Goal: Task Accomplishment & Management: Manage account settings

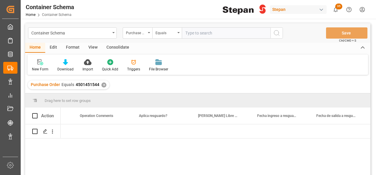
scroll to position [0, 3178]
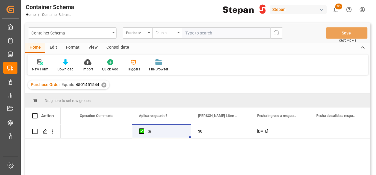
click at [101, 84] on div "✕" at bounding box center [103, 85] width 5 height 5
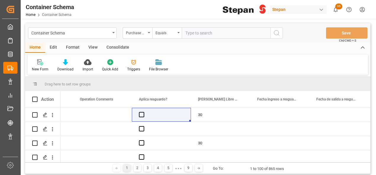
click at [196, 31] on input "text" at bounding box center [226, 32] width 89 height 11
paste input "25 43 1742 5002317"
type input "25 43 1742 5002317"
drag, startPoint x: 226, startPoint y: 33, endPoint x: 173, endPoint y: 35, distance: 52.3
click at [173, 35] on div "Purchase Order Equals 25 43 1742 5002317" at bounding box center [203, 32] width 160 height 11
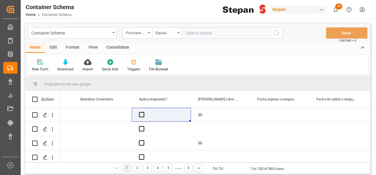
paste input "4501462506"
type input "4501462506"
click at [280, 27] on div "Container Schema Purchase Order Equals 4501462506 Save Ctrl/CMD + S" at bounding box center [197, 32] width 345 height 19
click at [278, 32] on icon "search button" at bounding box center [276, 33] width 7 height 7
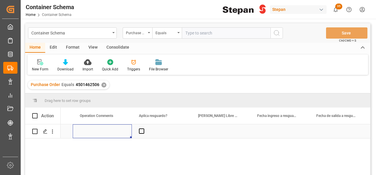
click at [95, 134] on div "Press SPACE to select this row." at bounding box center [102, 132] width 59 height 14
click at [203, 129] on div "Press SPACE to select this row." at bounding box center [220, 132] width 59 height 14
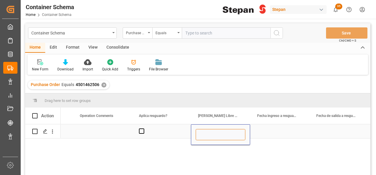
click at [205, 132] on input "Press SPACE to select this row." at bounding box center [221, 134] width 50 height 11
type input "12"
click at [180, 131] on div "Press SPACE to select this row." at bounding box center [161, 132] width 59 height 14
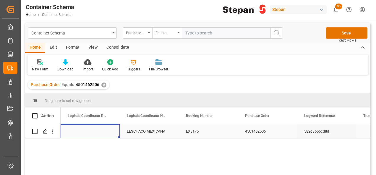
click at [83, 129] on div "Press SPACE to select this row." at bounding box center [90, 132] width 59 height 14
type input "250806900565"
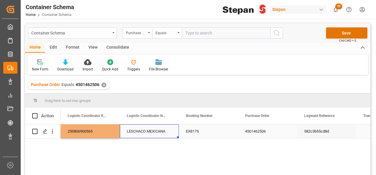
click at [172, 133] on div "LESCHACO MEXICANA" at bounding box center [149, 132] width 59 height 14
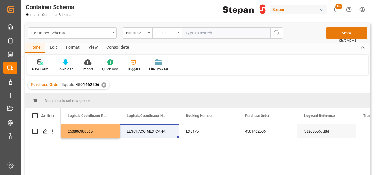
click at [349, 30] on button "Save" at bounding box center [346, 32] width 41 height 11
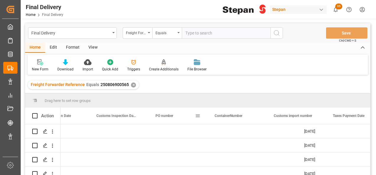
scroll to position [0, 326]
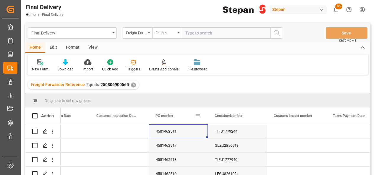
click at [131, 84] on div "✕" at bounding box center [133, 85] width 5 height 5
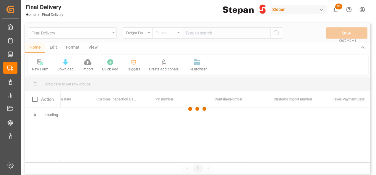
scroll to position [0, 326]
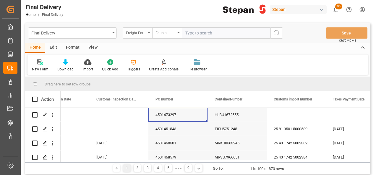
click at [148, 36] on div "Freight Forwarder Reference" at bounding box center [138, 32] width 30 height 11
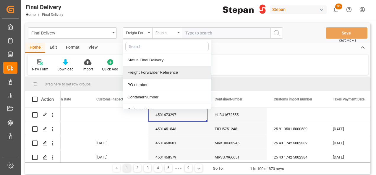
click at [140, 72] on div "Freight Forwarder Reference" at bounding box center [167, 72] width 88 height 12
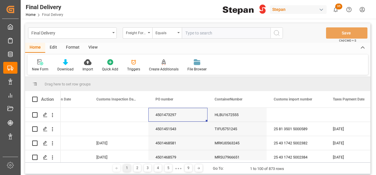
click at [189, 33] on input "text" at bounding box center [226, 32] width 89 height 11
paste input "250806900622"
type input "250806900622"
click at [277, 32] on icon "search button" at bounding box center [276, 33] width 7 height 7
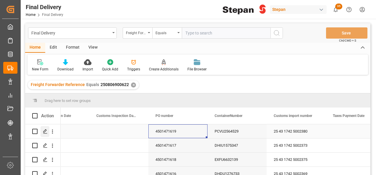
click at [45, 133] on icon "Press SPACE to select this row." at bounding box center [45, 131] width 5 height 5
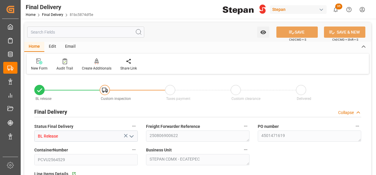
type input "18-08-2025"
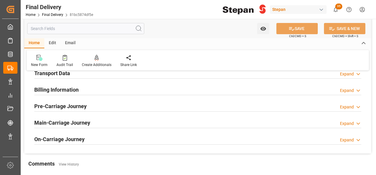
scroll to position [177, 0]
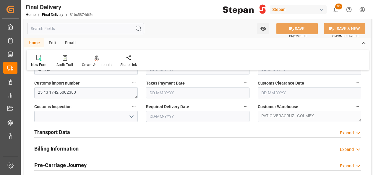
click at [69, 129] on h2 "Transport Data" at bounding box center [52, 132] width 36 height 8
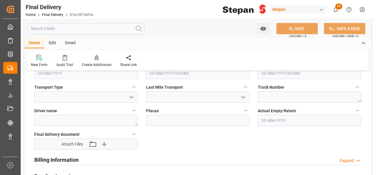
scroll to position [266, 0]
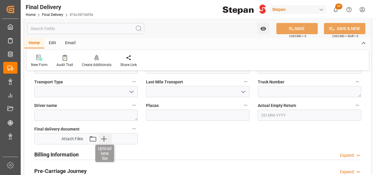
click at [103, 139] on icon "button" at bounding box center [104, 139] width 6 height 6
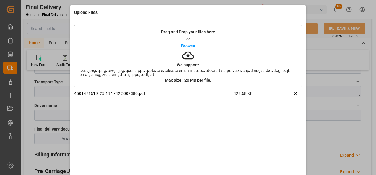
scroll to position [23, 0]
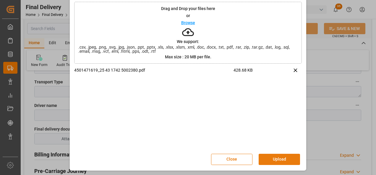
click at [276, 159] on button "Upload" at bounding box center [278, 159] width 41 height 11
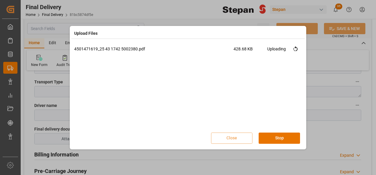
scroll to position [0, 0]
click at [283, 138] on button "Done" at bounding box center [278, 138] width 41 height 11
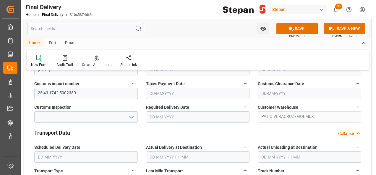
scroll to position [148, 0]
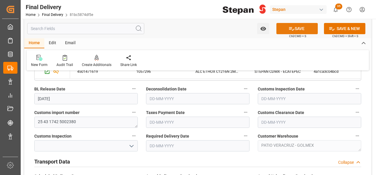
click at [299, 30] on button "SAVE" at bounding box center [296, 28] width 41 height 11
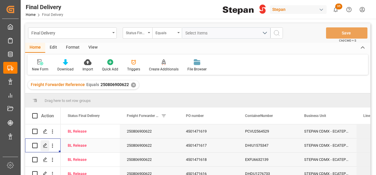
click at [43, 147] on icon "Press SPACE to select this row." at bounding box center [45, 146] width 5 height 5
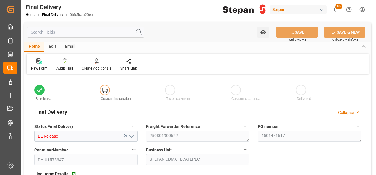
type input "18-08-2025"
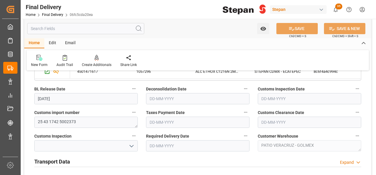
scroll to position [207, 0]
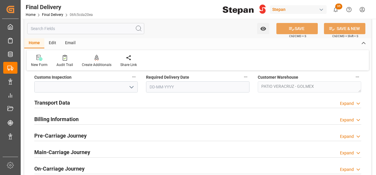
click at [69, 103] on h2 "Transport Data" at bounding box center [52, 103] width 36 height 8
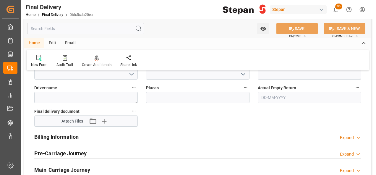
scroll to position [295, 0]
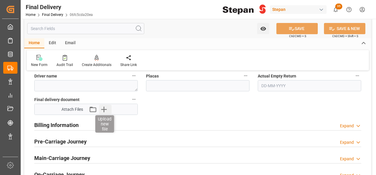
click at [103, 110] on icon "button" at bounding box center [103, 109] width 9 height 9
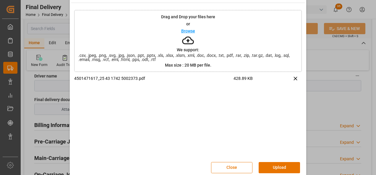
scroll to position [23, 0]
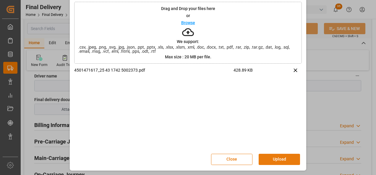
click at [281, 160] on button "Upload" at bounding box center [278, 159] width 41 height 11
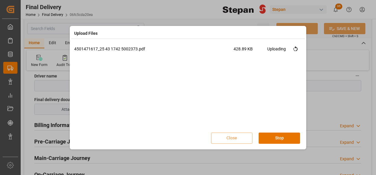
scroll to position [0, 0]
click at [280, 138] on button "Done" at bounding box center [278, 138] width 41 height 11
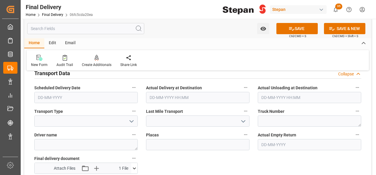
scroll to position [177, 0]
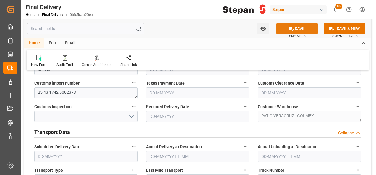
click at [294, 30] on button "SAVE" at bounding box center [296, 28] width 41 height 11
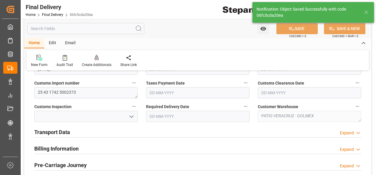
click at [365, 12] on icon at bounding box center [365, 12] width 7 height 7
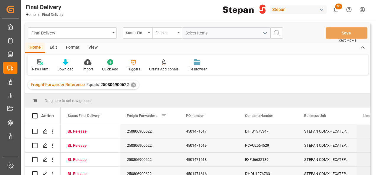
scroll to position [30, 0]
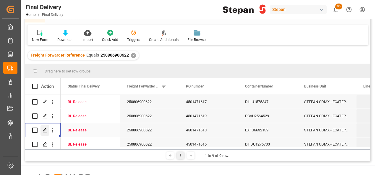
click at [45, 132] on icon "Press SPACE to select this row." at bounding box center [45, 130] width 5 height 5
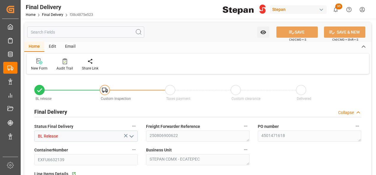
type input "18-08-2025"
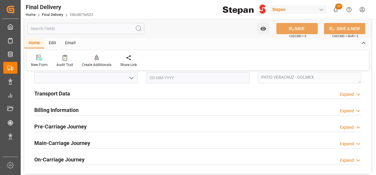
scroll to position [207, 0]
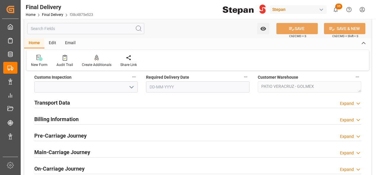
click at [61, 104] on h2 "Transport Data" at bounding box center [52, 103] width 36 height 8
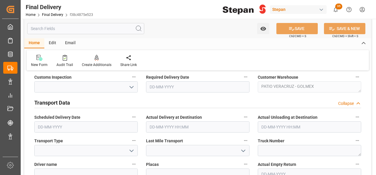
scroll to position [295, 0]
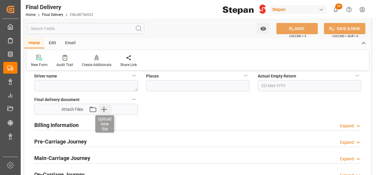
click at [105, 112] on icon "button" at bounding box center [103, 109] width 9 height 9
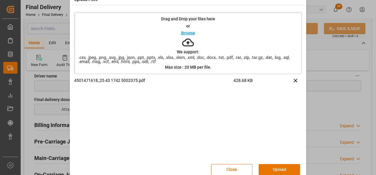
scroll to position [23, 0]
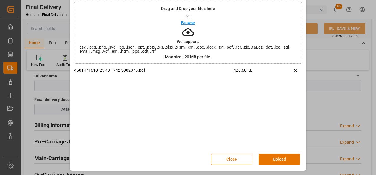
click at [272, 159] on button "Upload" at bounding box center [278, 159] width 41 height 11
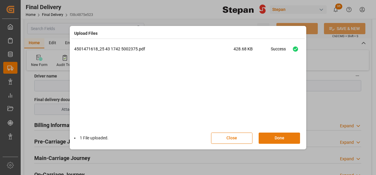
click at [281, 139] on button "Done" at bounding box center [278, 138] width 41 height 11
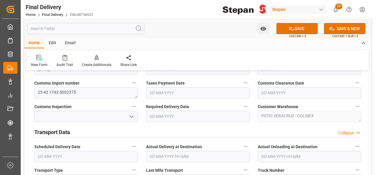
scroll to position [177, 0]
click at [295, 26] on button "SAVE" at bounding box center [296, 28] width 41 height 11
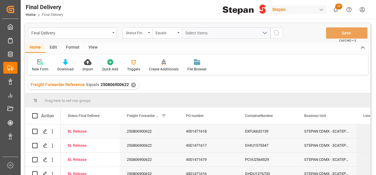
scroll to position [30, 0]
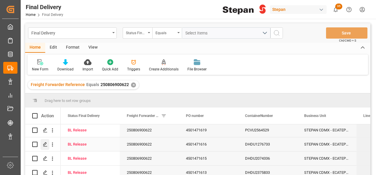
click at [46, 145] on icon "Press SPACE to select this row." at bounding box center [45, 144] width 5 height 5
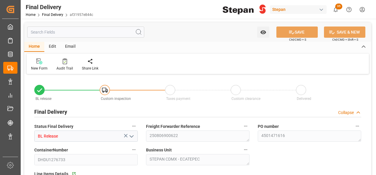
type input "18-08-2025"
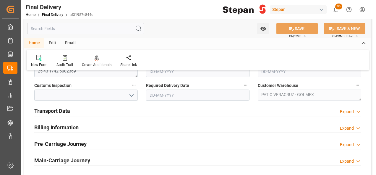
scroll to position [207, 0]
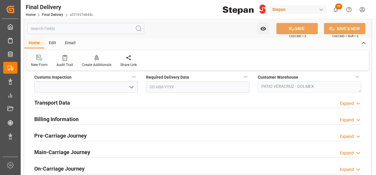
click at [67, 103] on h2 "Transport Data" at bounding box center [52, 103] width 36 height 8
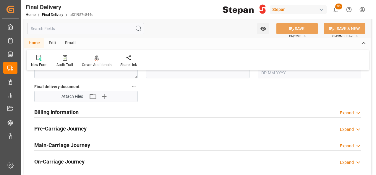
scroll to position [295, 0]
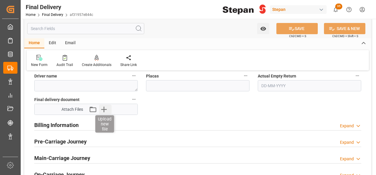
click at [106, 110] on icon "button" at bounding box center [103, 109] width 9 height 9
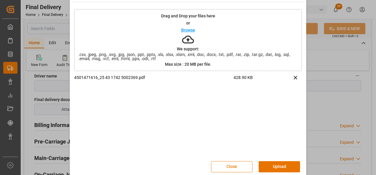
scroll to position [23, 0]
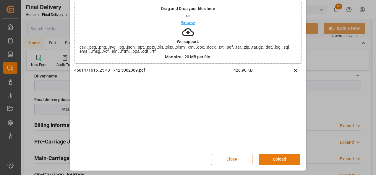
click at [274, 158] on button "Upload" at bounding box center [278, 159] width 41 height 11
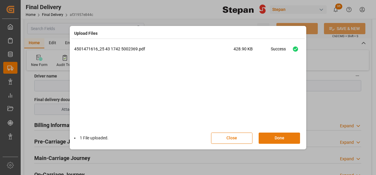
click at [287, 139] on button "Done" at bounding box center [278, 138] width 41 height 11
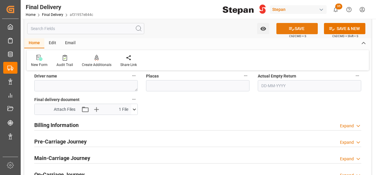
click at [297, 27] on button "SAVE" at bounding box center [296, 28] width 41 height 11
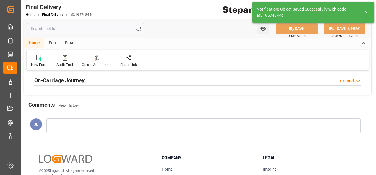
scroll to position [207, 0]
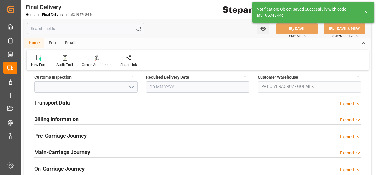
click at [66, 102] on h2 "Transport Data" at bounding box center [52, 103] width 36 height 8
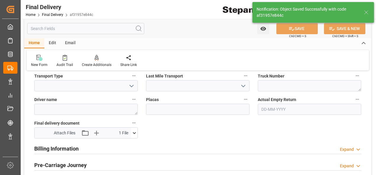
scroll to position [325, 0]
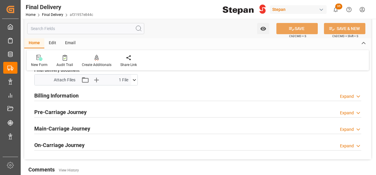
click at [132, 78] on icon at bounding box center [134, 80] width 6 height 6
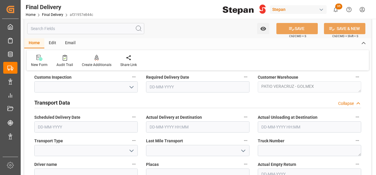
scroll to position [148, 0]
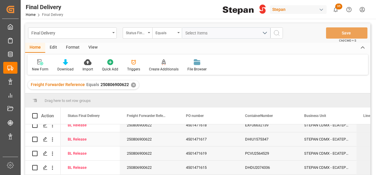
scroll to position [30, 0]
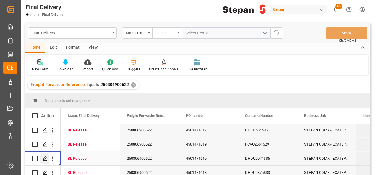
click at [44, 159] on icon "Press SPACE to select this row." at bounding box center [45, 159] width 5 height 5
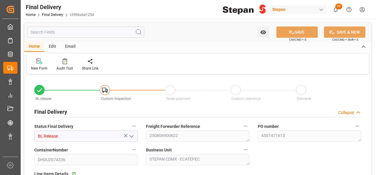
type input "18-08-2025"
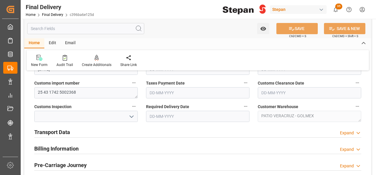
scroll to position [207, 0]
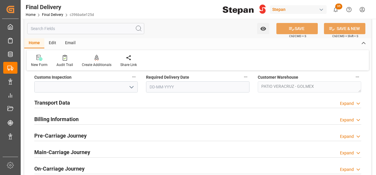
click at [66, 103] on h2 "Transport Data" at bounding box center [52, 103] width 36 height 8
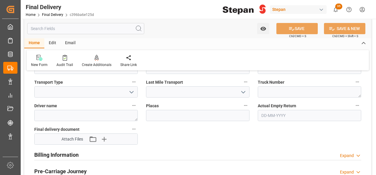
scroll to position [266, 0]
click at [104, 138] on icon "button" at bounding box center [103, 138] width 9 height 9
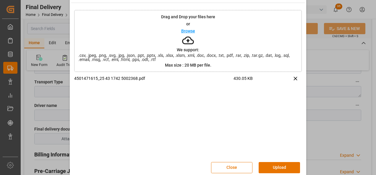
scroll to position [23, 0]
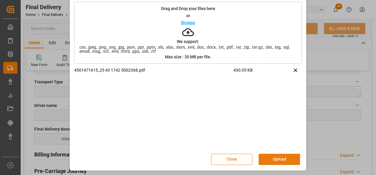
click at [274, 162] on button "Upload" at bounding box center [278, 159] width 41 height 11
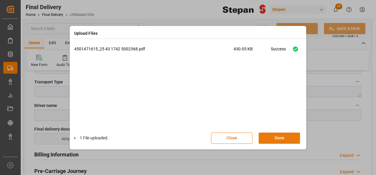
click at [285, 139] on button "Done" at bounding box center [278, 138] width 41 height 11
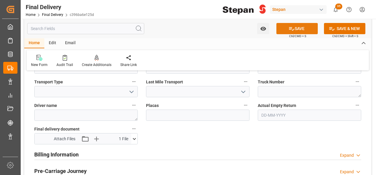
click at [295, 29] on button "SAVE" at bounding box center [296, 28] width 41 height 11
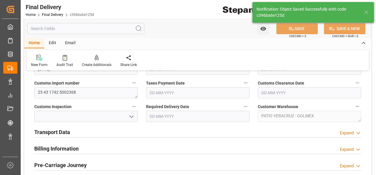
scroll to position [118, 0]
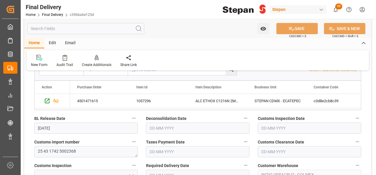
drag, startPoint x: 8, startPoint y: 0, endPoint x: 204, endPoint y: 59, distance: 204.8
click at [204, 59] on div "New Form Audit Trail Create Additionals Share Link" at bounding box center [198, 60] width 342 height 20
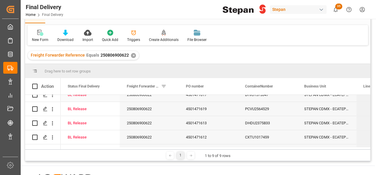
scroll to position [59, 0]
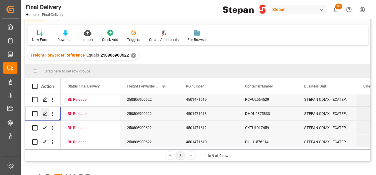
click at [45, 112] on polygon "Press SPACE to select this row." at bounding box center [44, 113] width 3 height 3
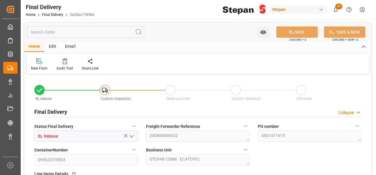
type input "18-08-2025"
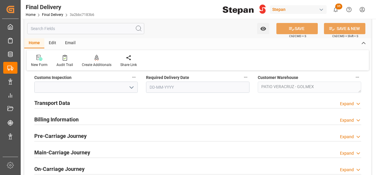
scroll to position [207, 0]
click at [62, 102] on h2 "Transport Data" at bounding box center [52, 103] width 36 height 8
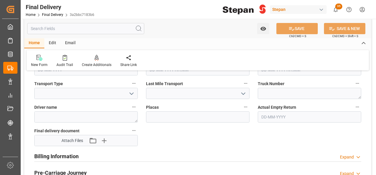
scroll to position [266, 0]
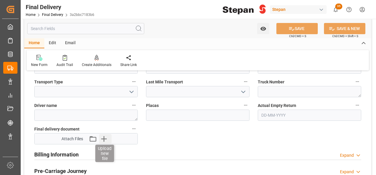
click at [103, 138] on icon "button" at bounding box center [103, 138] width 9 height 9
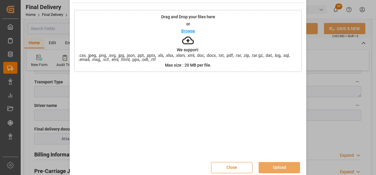
scroll to position [23, 0]
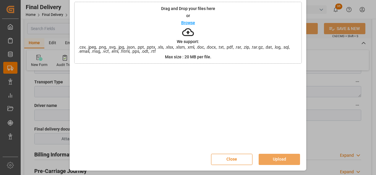
click at [231, 162] on button "Close" at bounding box center [231, 159] width 41 height 11
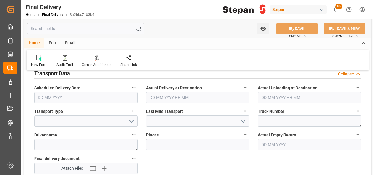
scroll to position [266, 0]
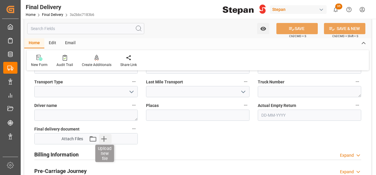
click at [105, 140] on icon "button" at bounding box center [103, 138] width 9 height 9
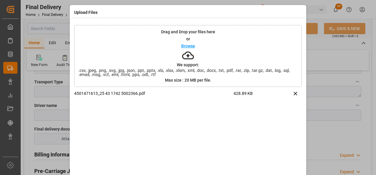
scroll to position [23, 0]
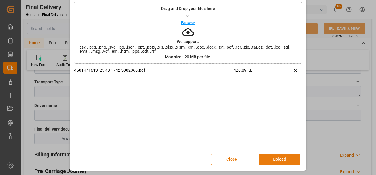
click at [271, 161] on button "Upload" at bounding box center [278, 159] width 41 height 11
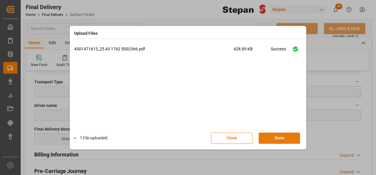
click at [276, 135] on button "Done" at bounding box center [278, 138] width 41 height 11
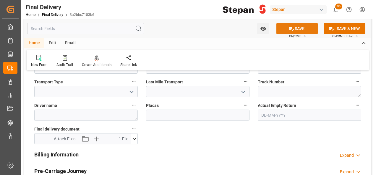
click at [306, 30] on button "SAVE" at bounding box center [296, 28] width 41 height 11
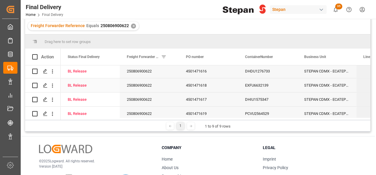
scroll to position [59, 0]
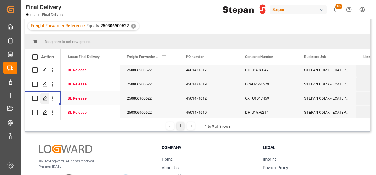
click at [43, 98] on icon "Press SPACE to select this row." at bounding box center [45, 98] width 5 height 5
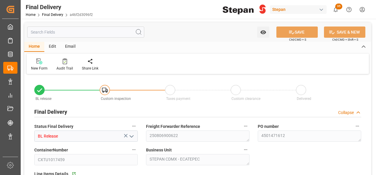
type input "18-08-2025"
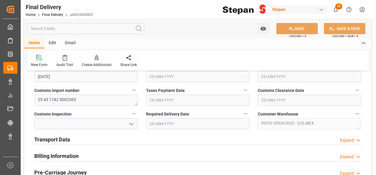
scroll to position [177, 0]
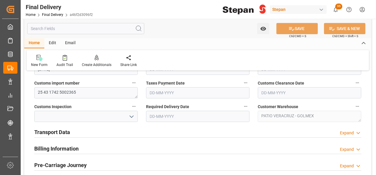
click at [74, 130] on div "Transport Data Expand" at bounding box center [197, 131] width 327 height 11
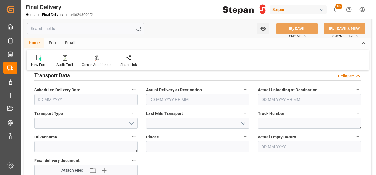
scroll to position [236, 0]
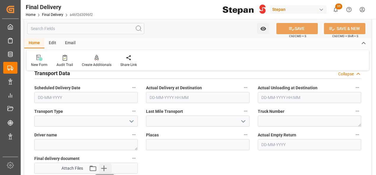
click at [108, 167] on icon "button" at bounding box center [103, 168] width 9 height 9
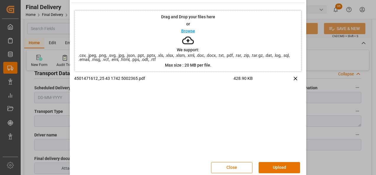
scroll to position [23, 0]
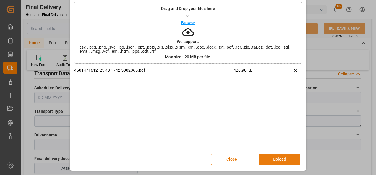
drag, startPoint x: 276, startPoint y: 159, endPoint x: 275, endPoint y: 156, distance: 3.1
click at [275, 160] on button "Upload" at bounding box center [278, 159] width 41 height 11
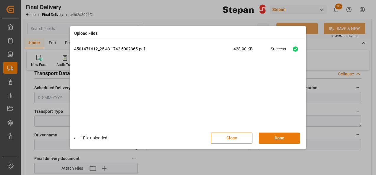
click at [285, 139] on button "Done" at bounding box center [278, 138] width 41 height 11
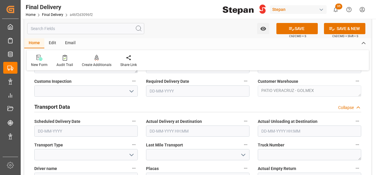
scroll to position [148, 0]
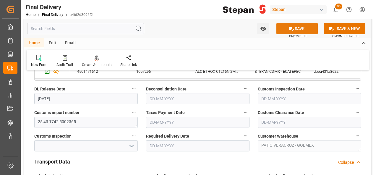
click at [294, 30] on button "SAVE" at bounding box center [296, 28] width 41 height 11
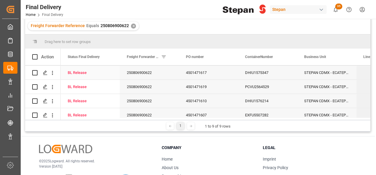
scroll to position [77, 0]
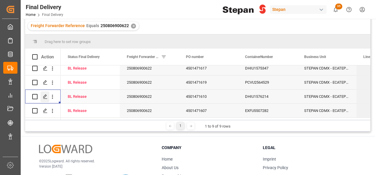
click at [45, 95] on icon "Press SPACE to select this row." at bounding box center [45, 97] width 5 height 5
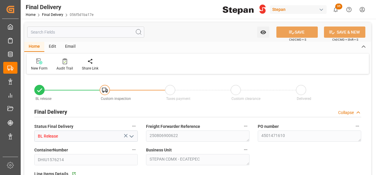
type input "18-08-2025"
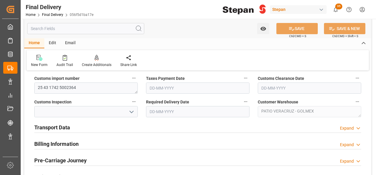
scroll to position [207, 0]
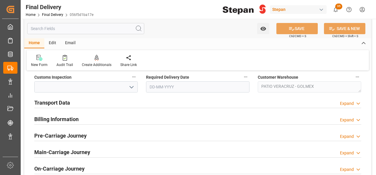
click at [73, 104] on div "Transport Data Expand" at bounding box center [197, 102] width 327 height 11
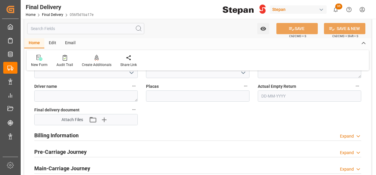
scroll to position [295, 0]
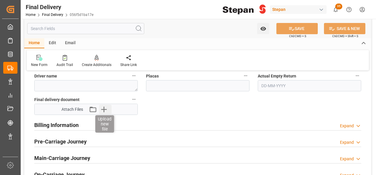
click at [102, 108] on icon "button" at bounding box center [103, 109] width 9 height 9
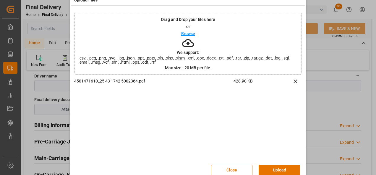
scroll to position [23, 0]
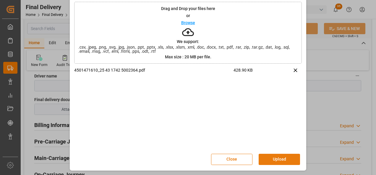
click at [269, 157] on button "Upload" at bounding box center [278, 159] width 41 height 11
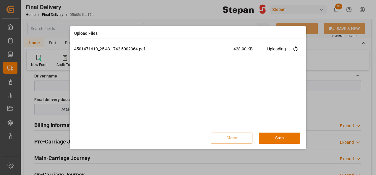
scroll to position [0, 0]
click at [290, 139] on button "Done" at bounding box center [278, 138] width 41 height 11
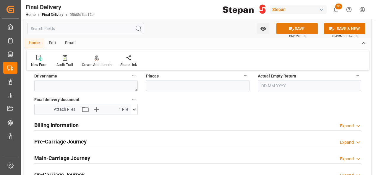
click at [294, 28] on button "SAVE" at bounding box center [296, 28] width 41 height 11
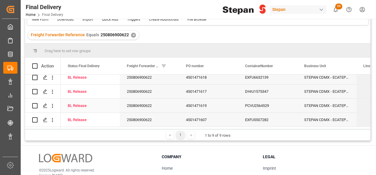
scroll to position [59, 0]
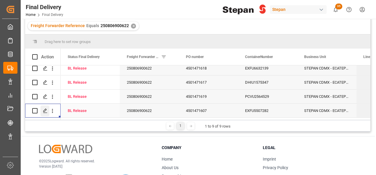
click at [44, 109] on icon "Press SPACE to select this row." at bounding box center [45, 111] width 5 height 5
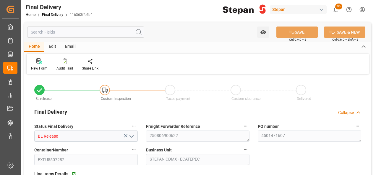
type input "18-08-2025"
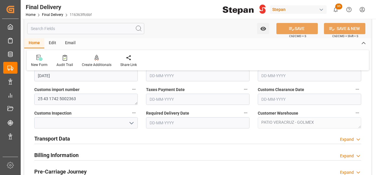
scroll to position [207, 0]
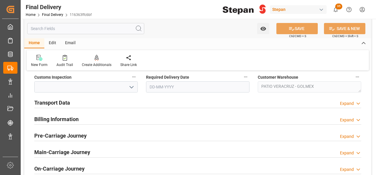
click at [57, 102] on h2 "Transport Data" at bounding box center [52, 103] width 36 height 8
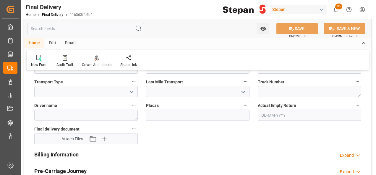
scroll to position [295, 0]
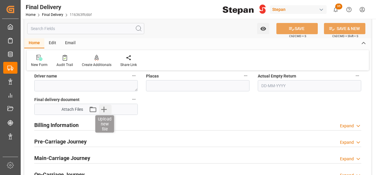
click at [104, 110] on icon "button" at bounding box center [104, 110] width 6 height 6
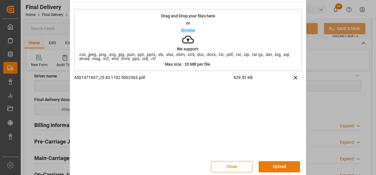
scroll to position [23, 0]
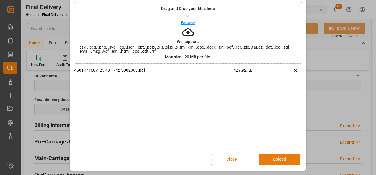
click at [274, 159] on button "Upload" at bounding box center [278, 159] width 41 height 11
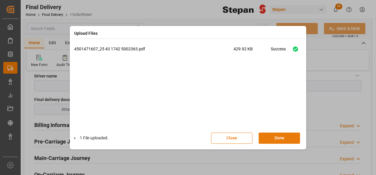
click at [276, 139] on button "Done" at bounding box center [278, 138] width 41 height 11
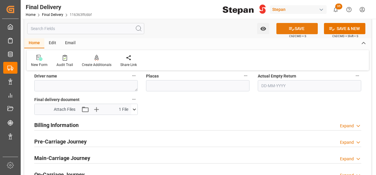
click at [294, 29] on button "SAVE" at bounding box center [296, 28] width 41 height 11
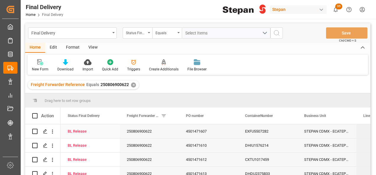
click at [153, 131] on div "250806900622" at bounding box center [149, 132] width 59 height 14
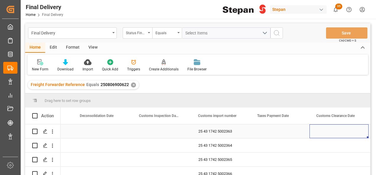
scroll to position [0, 401]
click at [266, 132] on div "Press SPACE to select this row." at bounding box center [279, 132] width 59 height 14
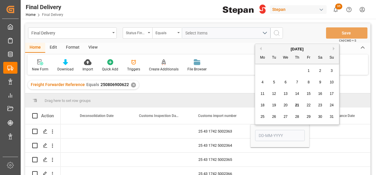
click at [298, 105] on span "21" at bounding box center [297, 105] width 4 height 4
type input "21-08-2025"
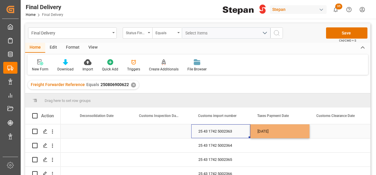
click at [239, 131] on div "25 43 1742 5002363" at bounding box center [220, 132] width 59 height 14
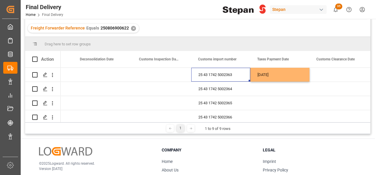
scroll to position [59, 0]
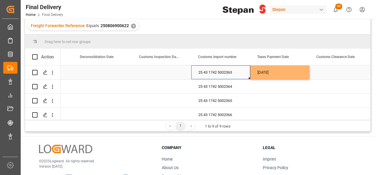
click at [288, 73] on div "21-08-2025" at bounding box center [279, 73] width 59 height 14
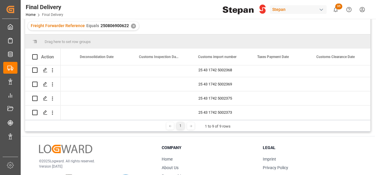
scroll to position [77, 0]
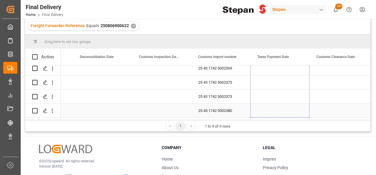
drag, startPoint x: 308, startPoint y: 79, endPoint x: 297, endPoint y: 110, distance: 32.4
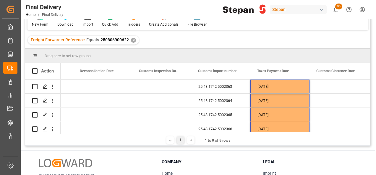
scroll to position [0, 0]
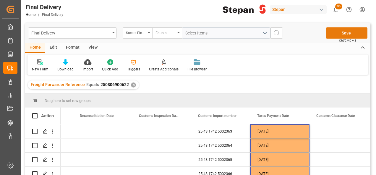
click at [341, 33] on button "Save" at bounding box center [346, 32] width 41 height 11
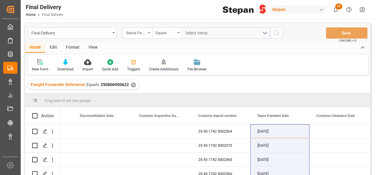
click at [131, 86] on div "✕" at bounding box center [133, 85] width 5 height 5
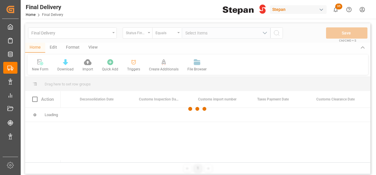
scroll to position [0, 401]
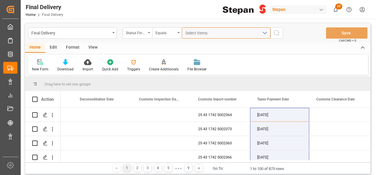
click at [199, 35] on span "Select Items" at bounding box center [197, 33] width 25 height 5
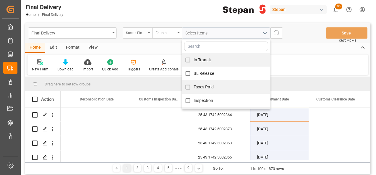
drag, startPoint x: 144, startPoint y: 32, endPoint x: 147, endPoint y: 33, distance: 3.6
click at [144, 33] on div "Status Final Delivery" at bounding box center [136, 32] width 20 height 7
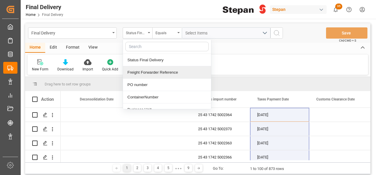
click at [144, 76] on div "Freight Forwarder Reference" at bounding box center [167, 72] width 88 height 12
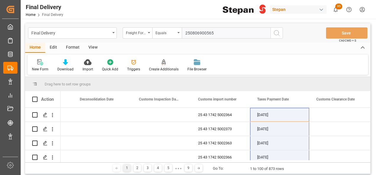
type input "250806900565"
click at [279, 30] on icon "search button" at bounding box center [276, 33] width 7 height 7
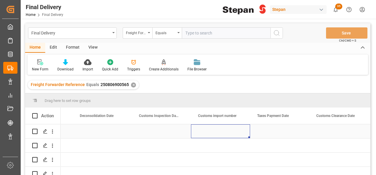
click at [218, 138] on div "Press SPACE to select this row." at bounding box center [220, 132] width 59 height 14
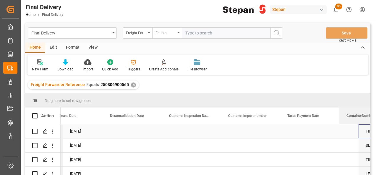
scroll to position [0, 312]
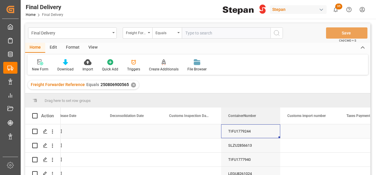
drag, startPoint x: 80, startPoint y: 117, endPoint x: 220, endPoint y: 140, distance: 142.4
click at [229, 136] on div "Action Line Items Details BL Release Date Deconsolidation Date" at bounding box center [197, 143] width 345 height 71
click at [181, 132] on div "Press SPACE to select this row." at bounding box center [191, 132] width 59 height 14
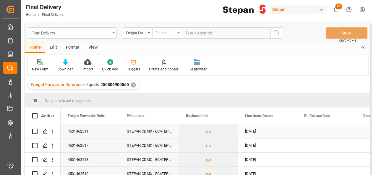
scroll to position [0, 0]
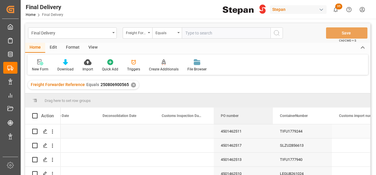
drag, startPoint x: 133, startPoint y: 119, endPoint x: 240, endPoint y: 136, distance: 108.1
click at [240, 136] on div "Action Line Items Details BL Release Date Deconsolidation Date" at bounding box center [197, 143] width 345 height 71
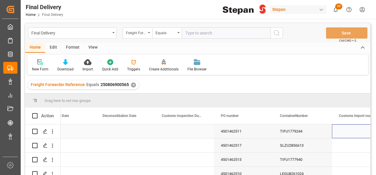
click at [344, 134] on div "Press SPACE to select this row." at bounding box center [361, 132] width 59 height 14
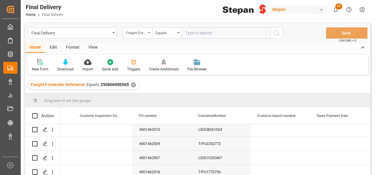
scroll to position [59, 0]
click at [269, 130] on div "Press SPACE to select this row." at bounding box center [279, 129] width 59 height 14
click at [267, 129] on div "Press SPACE to select this row." at bounding box center [279, 129] width 59 height 14
click at [267, 129] on input "Press SPACE to select this row." at bounding box center [280, 132] width 50 height 11
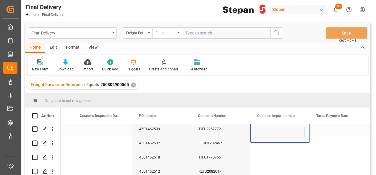
type input "25 43 1742 5002322"
click at [241, 132] on div "TIFU2252772" at bounding box center [220, 129] width 59 height 14
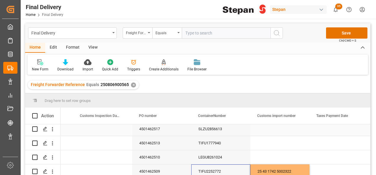
scroll to position [30, 0]
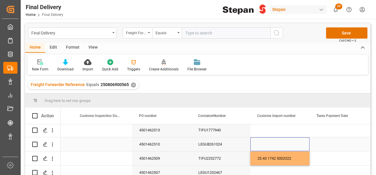
click at [258, 146] on div "Press SPACE to select this row." at bounding box center [279, 145] width 59 height 14
click at [260, 144] on div "Press SPACE to select this row." at bounding box center [279, 145] width 59 height 14
type input "4501462510"
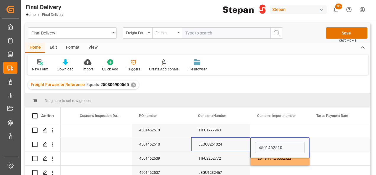
drag, startPoint x: 285, startPoint y: 145, endPoint x: 247, endPoint y: 150, distance: 38.1
paste input "25 43 1742 5002324"
type input "25 43 1742 5002324"
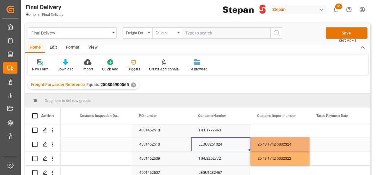
click at [239, 146] on div "LEGU8261024" at bounding box center [220, 145] width 59 height 14
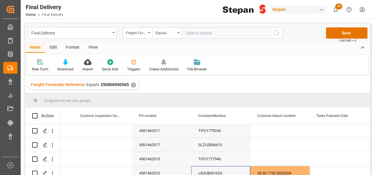
scroll to position [0, 0]
click at [276, 133] on div "Press SPACE to select this row." at bounding box center [279, 132] width 59 height 14
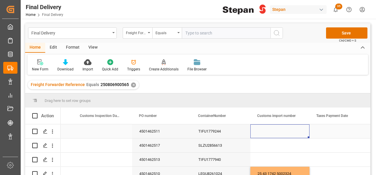
click at [276, 133] on div "Press SPACE to select this row." at bounding box center [279, 132] width 59 height 14
type input "25 43 1742 5002326"
click at [231, 132] on div "TIFU1779244" at bounding box center [220, 132] width 59 height 14
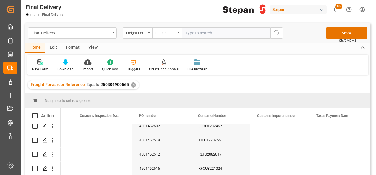
scroll to position [89, 0]
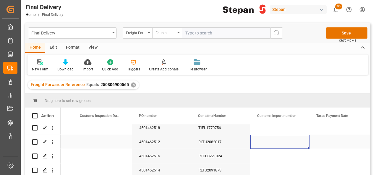
click at [271, 142] on div "Press SPACE to select this row." at bounding box center [279, 142] width 59 height 14
click at [271, 142] on input "Press SPACE to select this row." at bounding box center [280, 145] width 50 height 11
paste input "25 43 1742 5002327"
type input "25 43 1742 5002327"
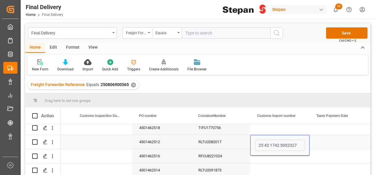
click at [237, 143] on div "RLTU2082017" at bounding box center [220, 142] width 59 height 14
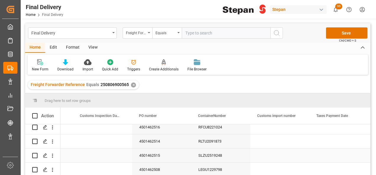
scroll to position [31, 0]
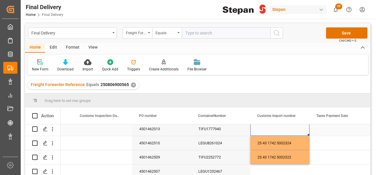
click at [270, 129] on div "Press SPACE to select this row." at bounding box center [279, 129] width 59 height 14
click at [270, 129] on input "Press SPACE to select this row." at bounding box center [280, 132] width 50 height 11
paste input "25 43 1742 5002328"
type input "25 43 1742 5002328"
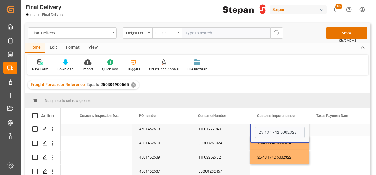
click at [179, 132] on div "4501462513" at bounding box center [161, 129] width 59 height 14
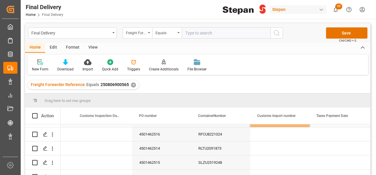
scroll to position [118, 0]
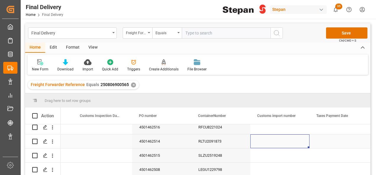
click at [264, 141] on div "Press SPACE to select this row." at bounding box center [279, 142] width 59 height 14
type input "25 43 1742 5002330"
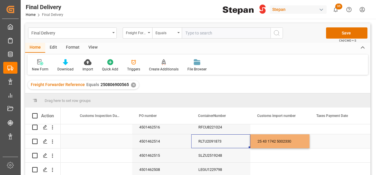
click at [242, 143] on div "RLTU2091873" at bounding box center [220, 142] width 59 height 14
click at [262, 156] on div "Press SPACE to select this row." at bounding box center [279, 156] width 59 height 14
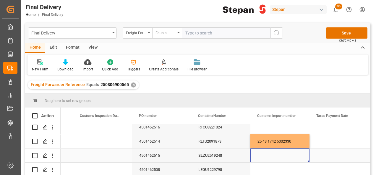
click at [263, 156] on div "Press SPACE to select this row." at bounding box center [279, 156] width 59 height 14
click at [263, 156] on input "Press SPACE to select this row." at bounding box center [280, 159] width 50 height 11
paste input "25 43 1742 5002331"
type input "25 43 1742 5002331"
click at [233, 150] on div "SLZU2519248" at bounding box center [220, 156] width 59 height 14
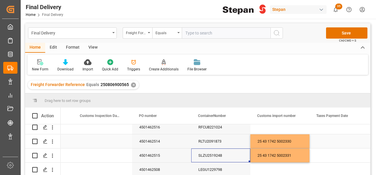
scroll to position [90, 0]
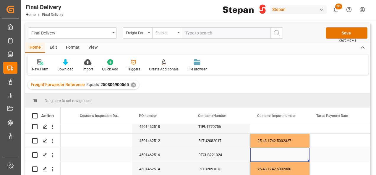
click at [270, 157] on div "Press SPACE to select this row." at bounding box center [279, 155] width 59 height 14
click at [270, 157] on input "Press SPACE to select this row." at bounding box center [280, 158] width 50 height 11
paste input "25 43 1742 5002333"
type input "25 43 1742 5002333"
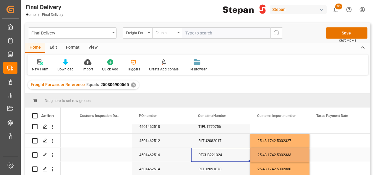
click at [239, 159] on div "RFCU8221024" at bounding box center [220, 155] width 59 height 14
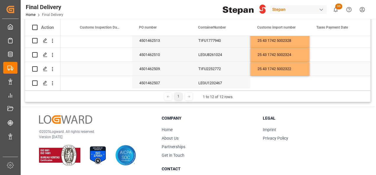
scroll to position [1, 0]
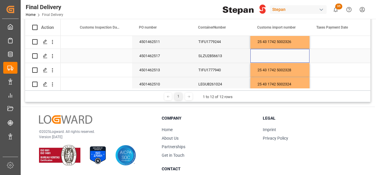
click at [271, 56] on div "Press SPACE to select this row." at bounding box center [279, 56] width 59 height 14
type input "25 43 1742 5002335"
click at [229, 56] on div "SLZU2856613" at bounding box center [220, 56] width 59 height 14
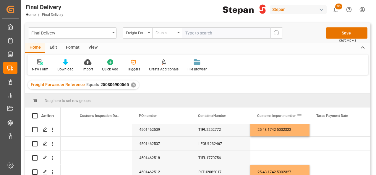
scroll to position [59, 0]
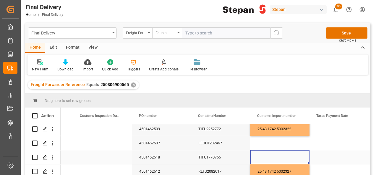
click at [267, 155] on div "Press SPACE to select this row." at bounding box center [279, 158] width 59 height 14
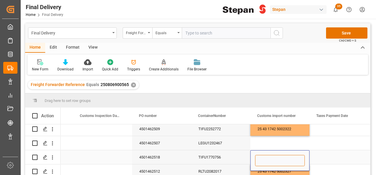
click at [267, 157] on input "Press SPACE to select this row." at bounding box center [280, 160] width 50 height 11
paste input "25 43 1742 5002336"
type input "25 43 1742 5002336"
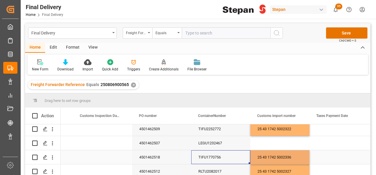
click at [235, 162] on div "TIFU1770756" at bounding box center [220, 158] width 59 height 14
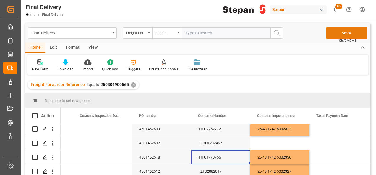
click at [337, 34] on button "Save" at bounding box center [346, 32] width 41 height 11
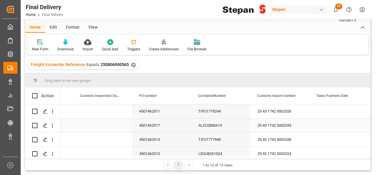
scroll to position [30, 0]
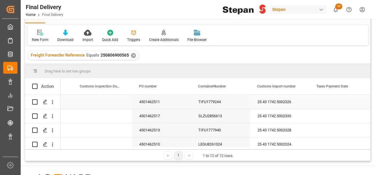
click at [114, 100] on div "Press SPACE to select this row." at bounding box center [102, 102] width 59 height 14
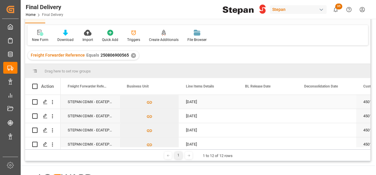
scroll to position [0, 59]
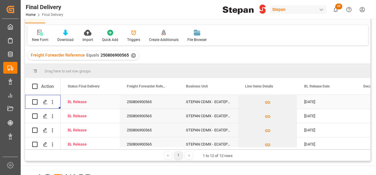
click at [129, 103] on div "250806900565" at bounding box center [149, 102] width 59 height 14
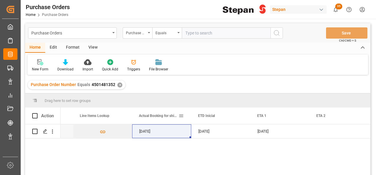
scroll to position [0, 638]
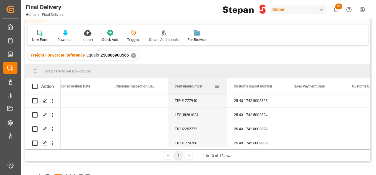
drag, startPoint x: 257, startPoint y: 89, endPoint x: 179, endPoint y: 93, distance: 77.8
click at [179, 93] on div "ContainerNumber" at bounding box center [195, 86] width 40 height 17
click at [131, 108] on div "Press SPACE to select this row." at bounding box center [137, 101] width 59 height 14
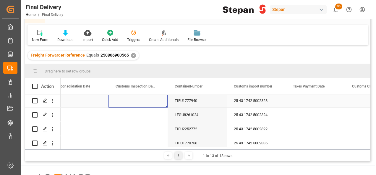
scroll to position [0, 354]
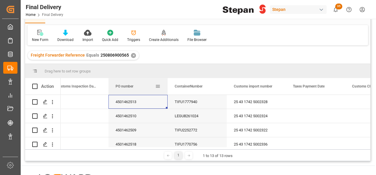
drag, startPoint x: 198, startPoint y: 86, endPoint x: 129, endPoint y: 92, distance: 69.6
click at [129, 92] on div "PO number" at bounding box center [135, 86] width 40 height 17
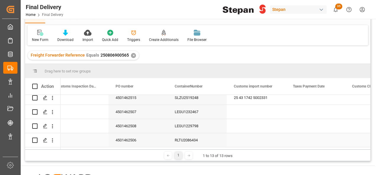
click at [249, 138] on div "Press SPACE to select this row." at bounding box center [256, 140] width 59 height 14
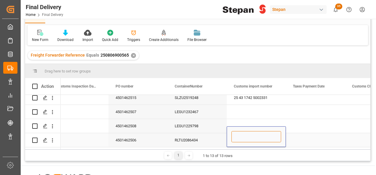
click at [246, 139] on input "Press SPACE to select this row." at bounding box center [256, 136] width 50 height 11
paste input "25 43 1742 5002317"
type input "25 43 1742 5002317"
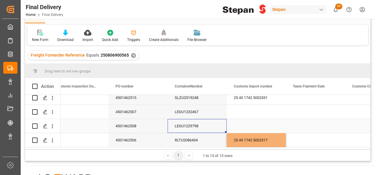
click at [223, 122] on div "LEGU1229798" at bounding box center [196, 126] width 59 height 14
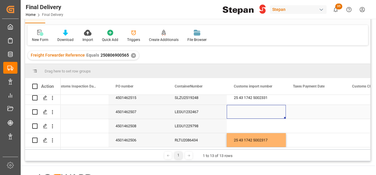
click at [247, 109] on div "Press SPACE to select this row." at bounding box center [256, 112] width 59 height 14
click at [232, 116] on input "Press SPACE to select this row." at bounding box center [256, 115] width 50 height 11
paste input "25 43 1742 5002318"
type input "25 43 1742 5002318"
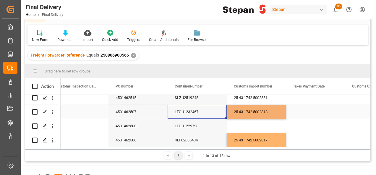
click at [210, 110] on div "LEGU1232467" at bounding box center [196, 112] width 59 height 14
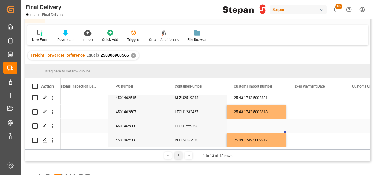
click at [245, 124] on div "Press SPACE to select this row." at bounding box center [256, 126] width 59 height 14
type input "25 43 1742 5002320"
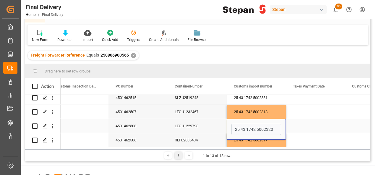
click at [216, 127] on div "LEGU1229798" at bounding box center [196, 126] width 59 height 14
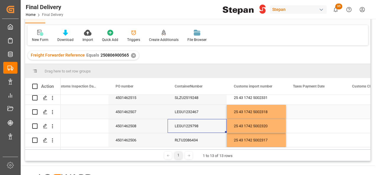
click at [304, 117] on div "Press SPACE to select this row." at bounding box center [315, 112] width 59 height 14
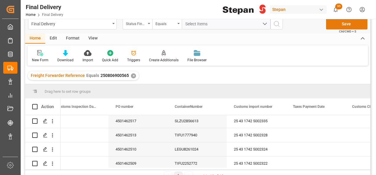
scroll to position [0, 0]
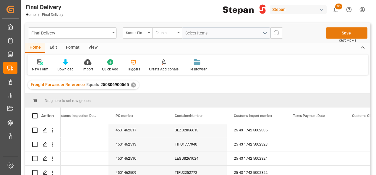
click at [335, 31] on button "Save" at bounding box center [346, 32] width 41 height 11
click at [132, 87] on div "✕" at bounding box center [133, 85] width 5 height 5
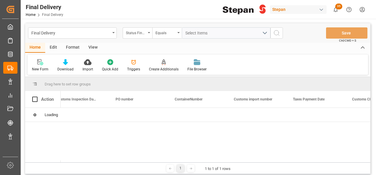
click at [148, 34] on div "Status Final Delivery" at bounding box center [138, 32] width 30 height 11
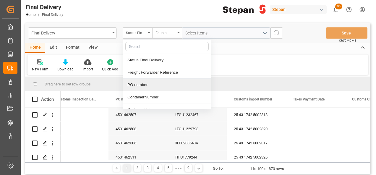
click at [136, 80] on div "PO number" at bounding box center [167, 85] width 88 height 12
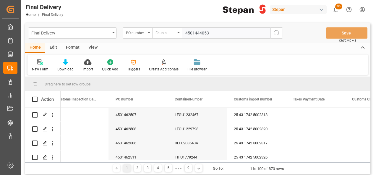
type input "4501444053"
click at [279, 32] on icon "search button" at bounding box center [276, 33] width 7 height 7
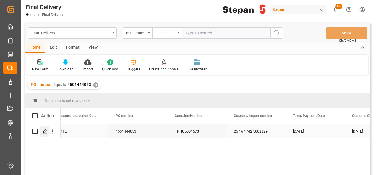
click at [43, 132] on icon "Press SPACE to select this row." at bounding box center [45, 131] width 5 height 5
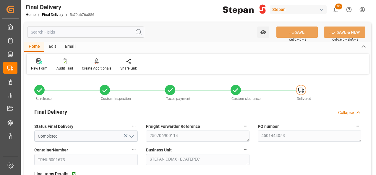
type input "21-06-2025"
type input "10-07-2025"
type input "16-07-2025"
click at [92, 60] on div at bounding box center [97, 61] width 30 height 6
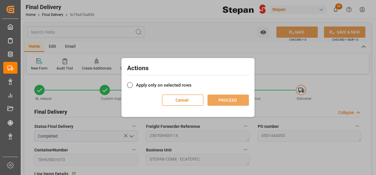
click at [146, 86] on label "Apply only on selected rows" at bounding box center [188, 85] width 122 height 7
click at [191, 82] on input "Apply only on selected rows" at bounding box center [191, 82] width 0 height 0
click at [231, 101] on button "PROCEED" at bounding box center [227, 100] width 41 height 11
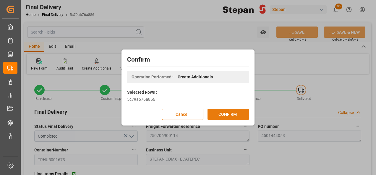
click at [229, 113] on button "CONFIRM" at bounding box center [227, 114] width 41 height 11
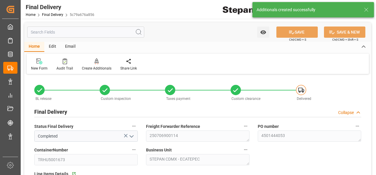
type input "21-06-2025"
type input "10-07-2025"
type input "16-07-2025"
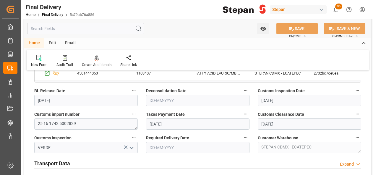
scroll to position [177, 0]
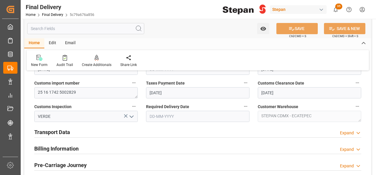
click at [61, 134] on h2 "Transport Data" at bounding box center [52, 132] width 36 height 8
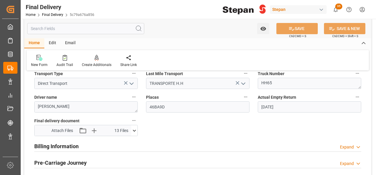
scroll to position [295, 0]
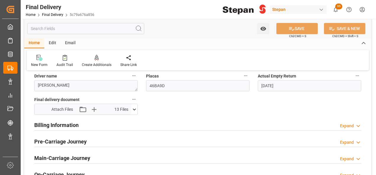
click at [64, 124] on h2 "Billing Information" at bounding box center [56, 125] width 44 height 8
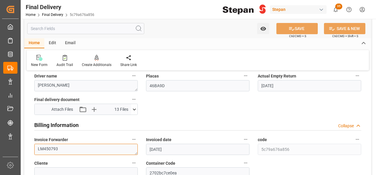
click at [59, 149] on textarea "LM450793" at bounding box center [85, 149] width 103 height 11
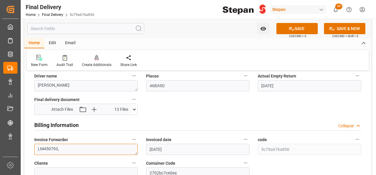
paste textarea "LM453145"
type textarea "LM450793,LM453145"
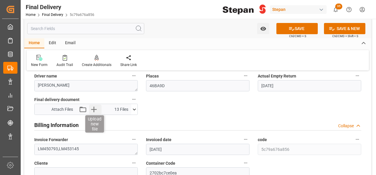
click at [93, 109] on icon "button" at bounding box center [94, 110] width 6 height 6
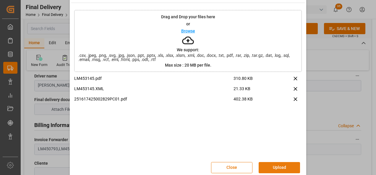
scroll to position [23, 0]
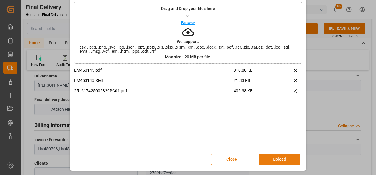
click at [278, 159] on button "Upload" at bounding box center [278, 159] width 41 height 11
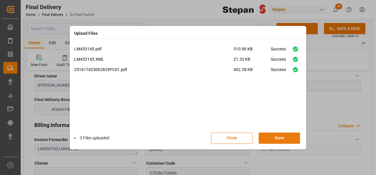
click at [284, 137] on button "Done" at bounding box center [278, 138] width 41 height 11
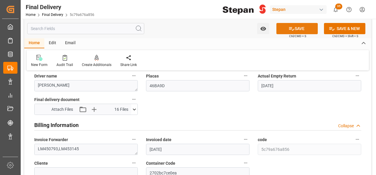
click at [297, 30] on button "SAVE" at bounding box center [296, 28] width 41 height 11
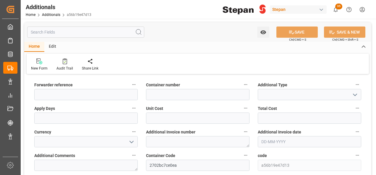
click at [354, 93] on icon "open menu" at bounding box center [354, 95] width 7 height 7
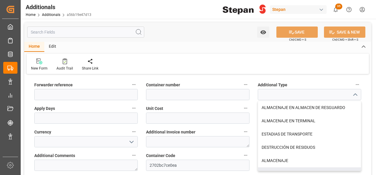
click at [222, 132] on label "Additional Invoice number" at bounding box center [197, 132] width 103 height 8
click at [242, 132] on button "Additional Invoice number" at bounding box center [246, 132] width 8 height 8
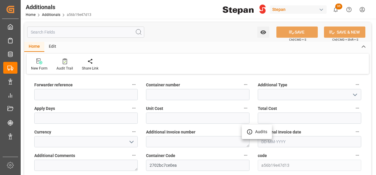
click at [183, 145] on div at bounding box center [188, 87] width 376 height 175
click at [172, 141] on textarea at bounding box center [197, 141] width 103 height 11
paste textarea "LM453145"
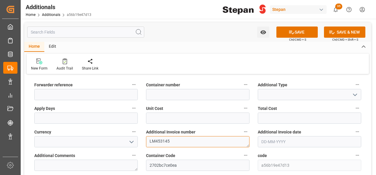
type textarea "LM453145"
click at [76, 82] on label "Forwarder reference" at bounding box center [85, 85] width 103 height 8
click at [130, 82] on button "Forwarder reference" at bounding box center [134, 85] width 8 height 8
click at [71, 89] on div at bounding box center [188, 87] width 376 height 175
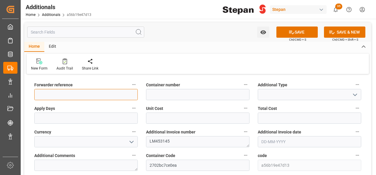
click at [68, 95] on input at bounding box center [85, 94] width 103 height 11
paste input "250706900114"
type input "250706900114"
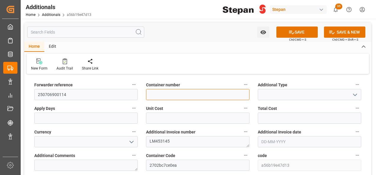
click at [171, 93] on input at bounding box center [197, 94] width 103 height 11
paste input "TRHU5001673"
type input "TRHU5001673"
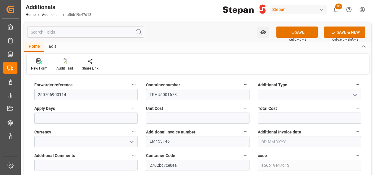
click at [356, 95] on polyline "open menu" at bounding box center [355, 95] width 4 height 2
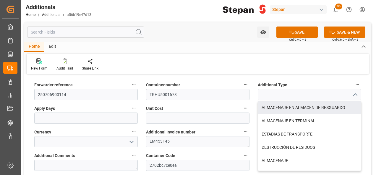
click at [227, 104] on div "Unit Cost" at bounding box center [198, 114] width 112 height 24
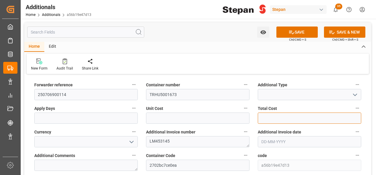
click at [281, 113] on input "text" at bounding box center [309, 118] width 103 height 11
type input "46235.59"
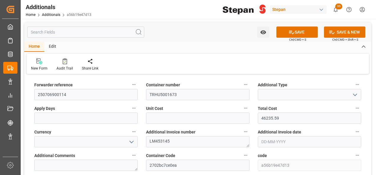
click at [133, 140] on icon "open menu" at bounding box center [131, 142] width 7 height 7
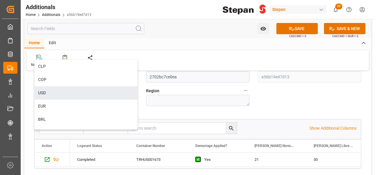
scroll to position [23, 0]
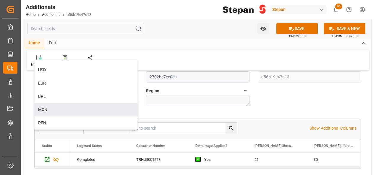
drag, startPoint x: 45, startPoint y: 108, endPoint x: 49, endPoint y: 109, distance: 3.9
click at [45, 109] on div "MXN" at bounding box center [86, 109] width 103 height 13
type input "MXN"
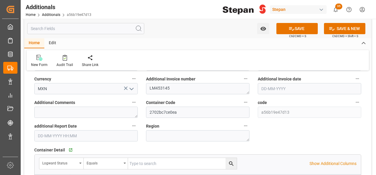
scroll to position [0, 0]
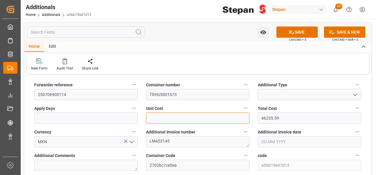
click at [160, 116] on input "text" at bounding box center [197, 118] width 103 height 11
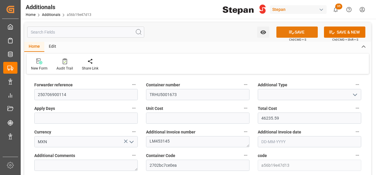
click at [300, 31] on button "SAVE" at bounding box center [296, 32] width 41 height 11
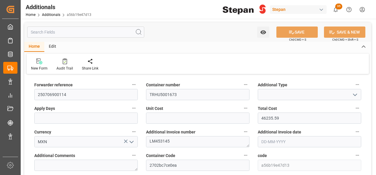
type textarea "LM453145"
